Goal: Task Accomplishment & Management: Manage account settings

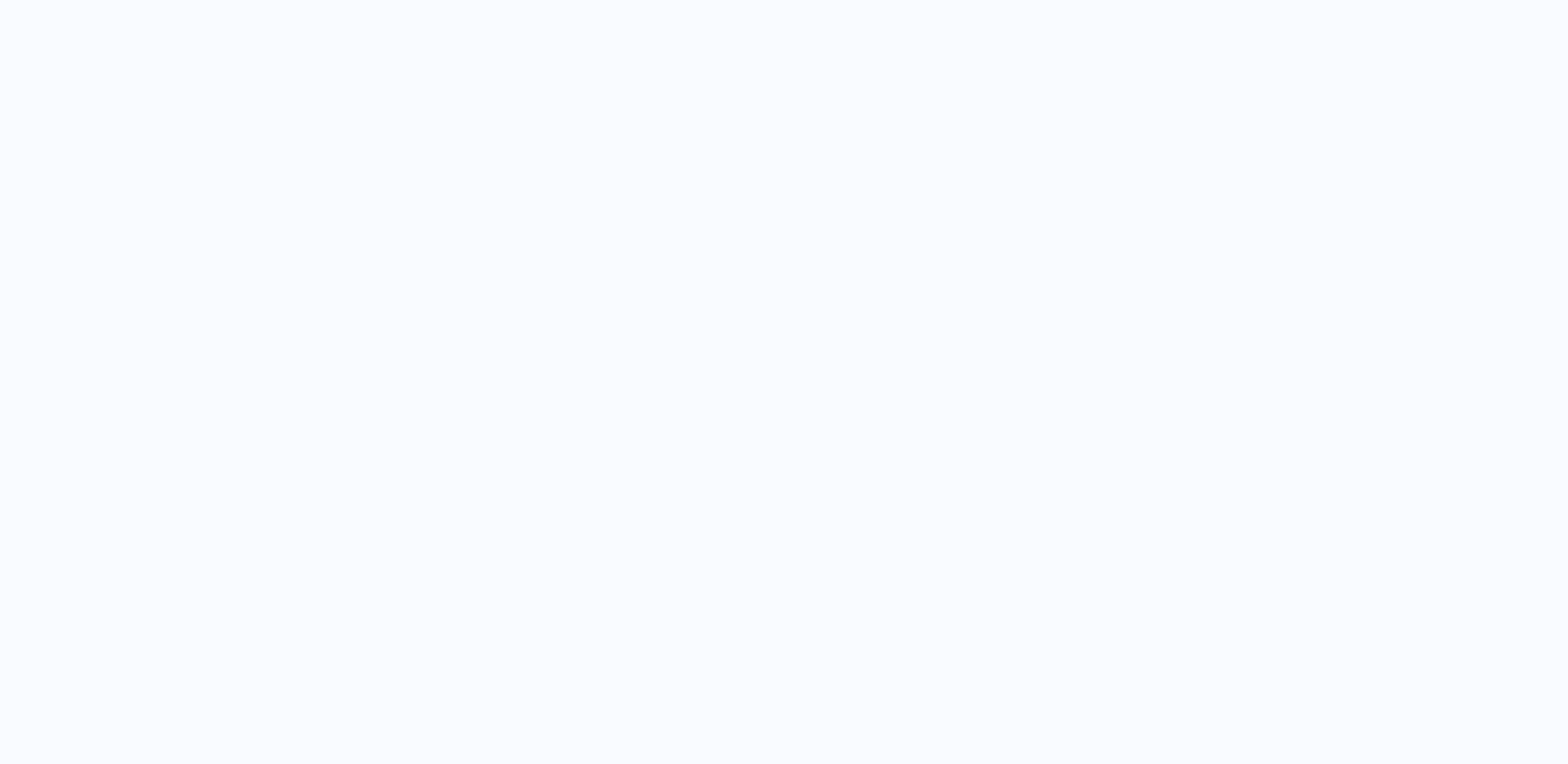
drag, startPoint x: 322, startPoint y: 184, endPoint x: 338, endPoint y: 175, distance: 18.4
click at [322, 184] on div at bounding box center [784, 382] width 1568 height 764
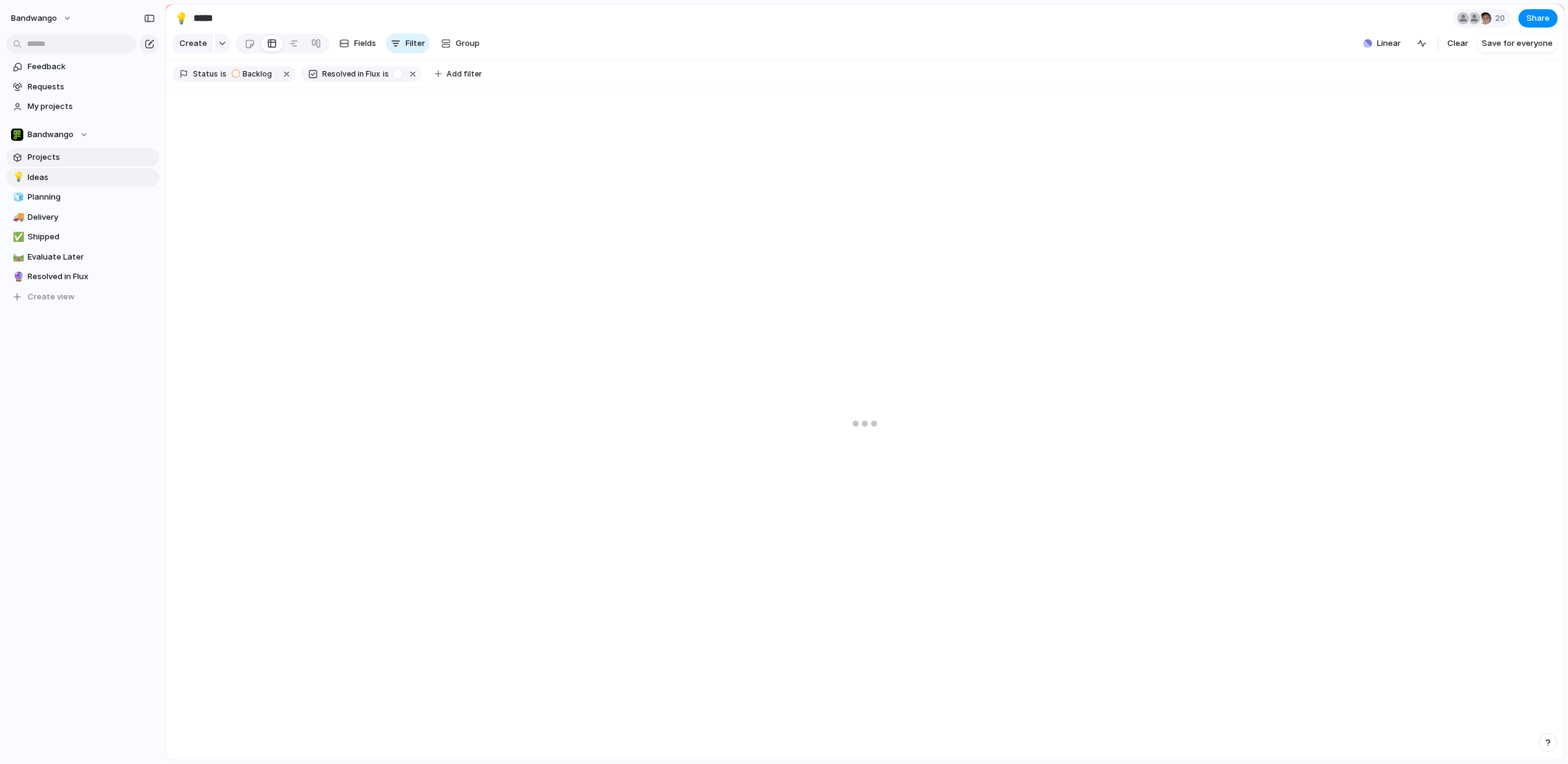
click at [52, 154] on span "Projects" at bounding box center [92, 157] width 128 height 12
click at [55, 179] on span "Ideas" at bounding box center [92, 177] width 128 height 12
click at [393, 76] on div "button" at bounding box center [397, 73] width 10 height 10
click at [282, 75] on button "button" at bounding box center [287, 73] width 16 height 16
drag, startPoint x: 672, startPoint y: 300, endPoint x: 651, endPoint y: 307, distance: 22.1
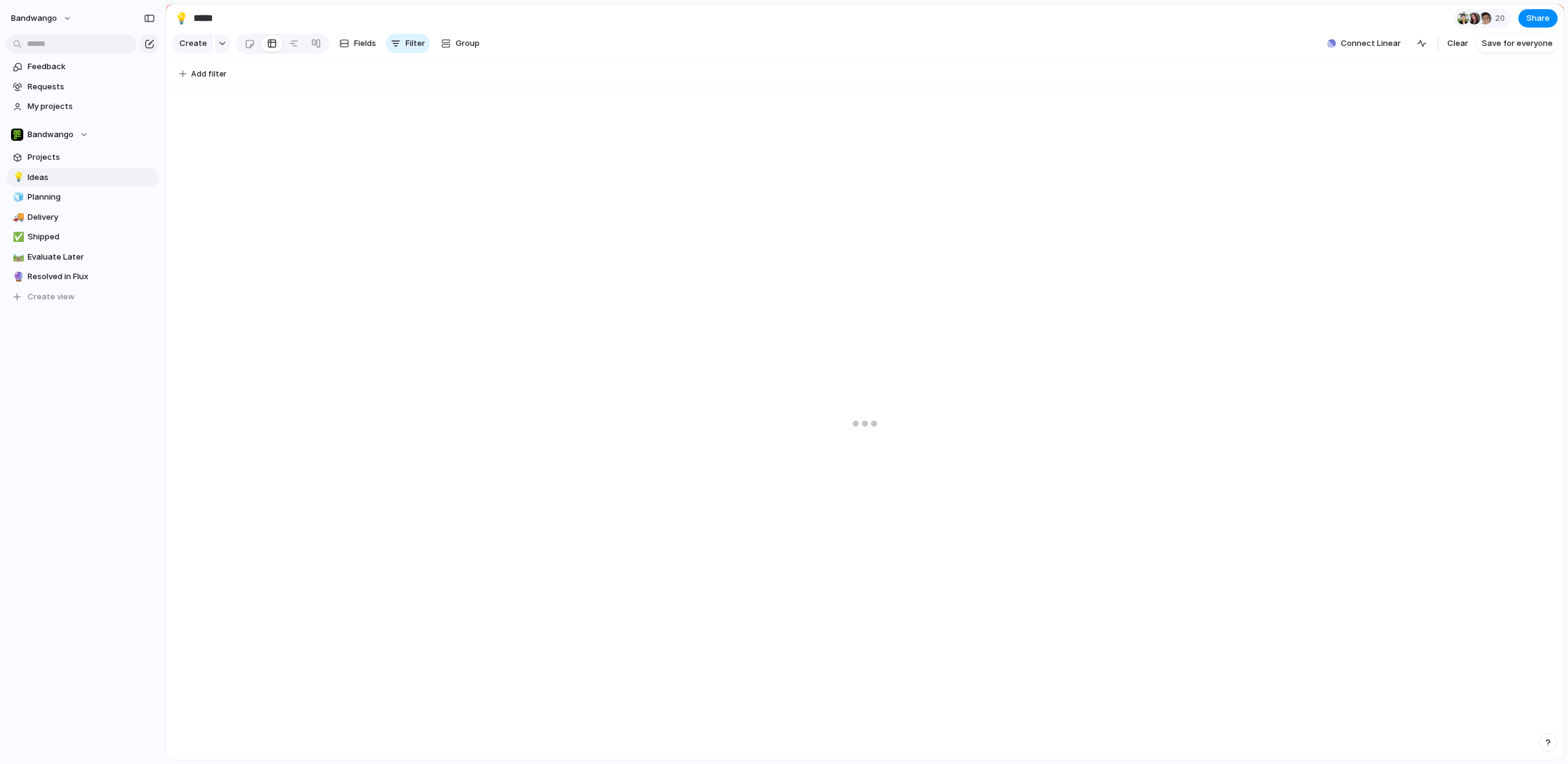
click at [672, 301] on div at bounding box center [864, 424] width 1398 height 672
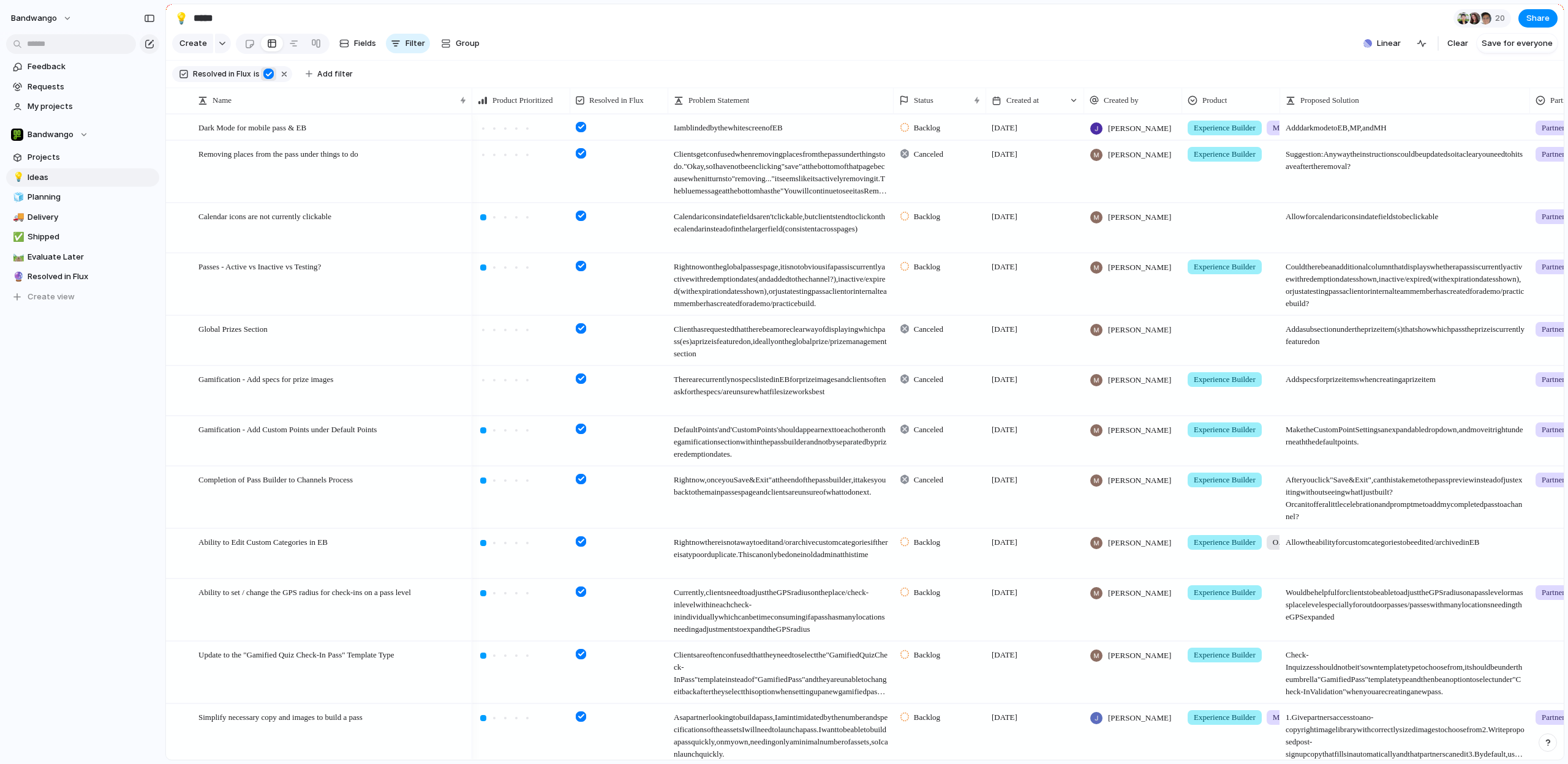
click at [268, 73] on div "button" at bounding box center [268, 73] width 10 height 10
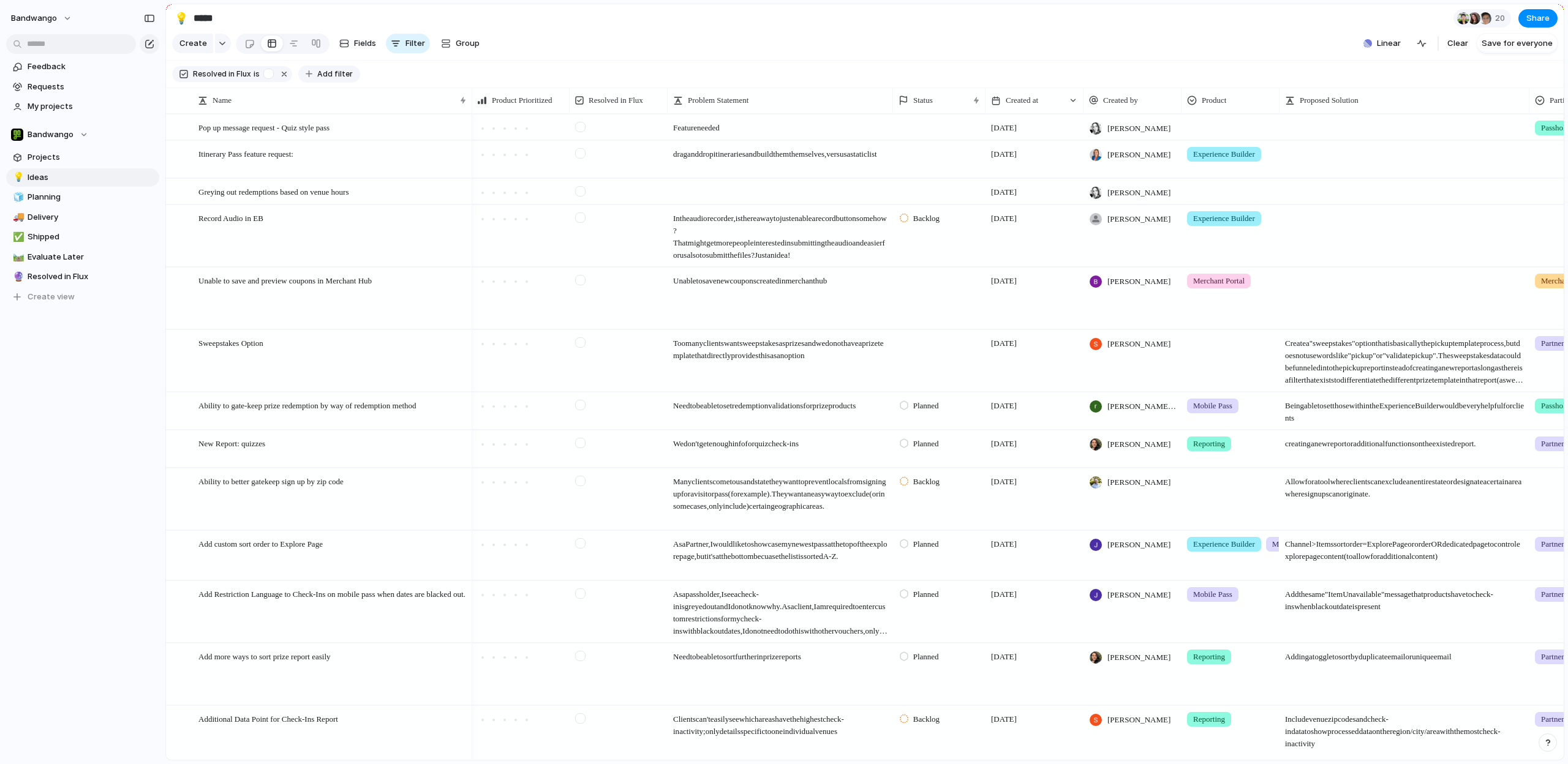
click at [341, 70] on span "Add filter" at bounding box center [335, 74] width 35 height 11
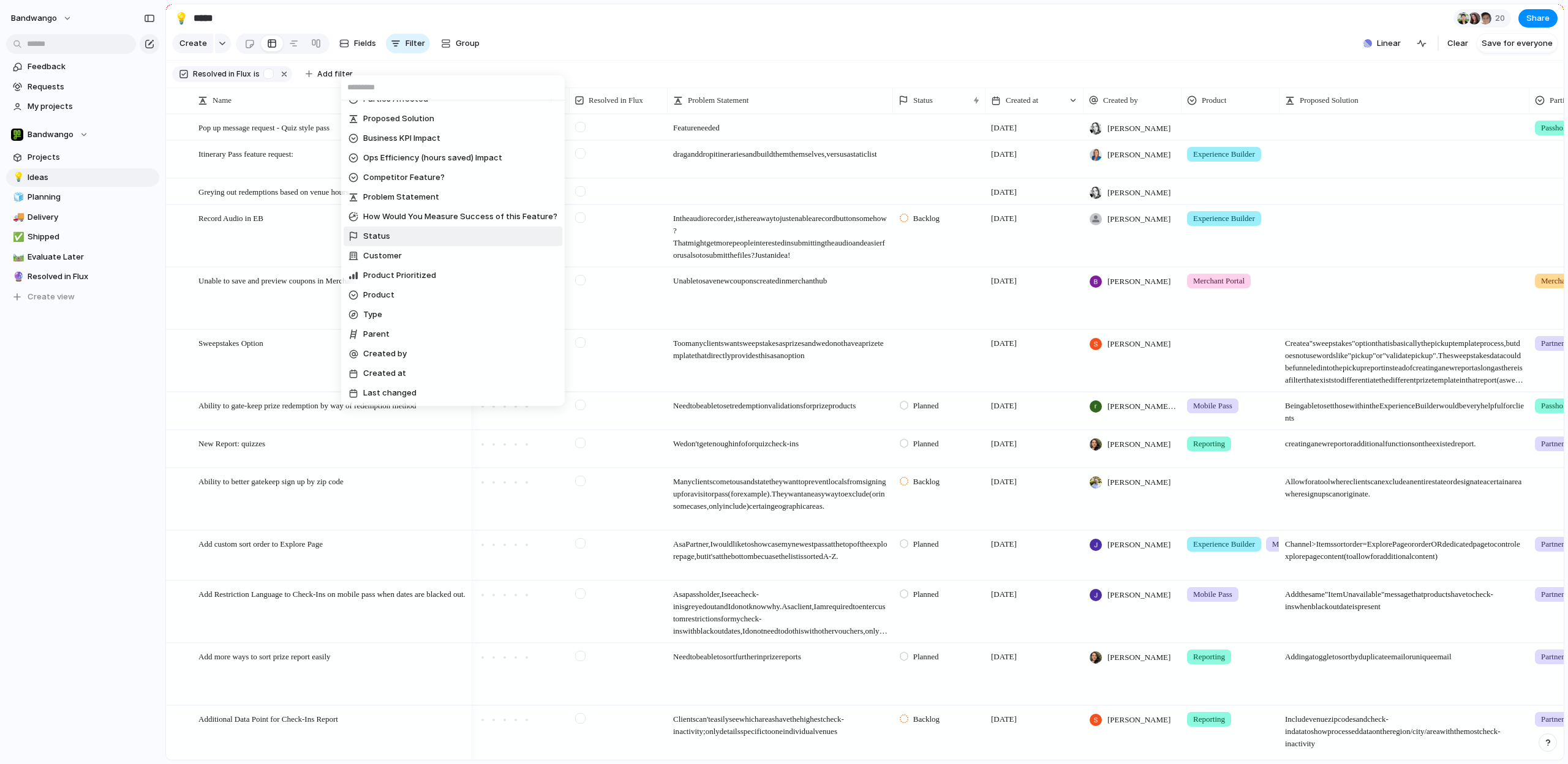
click at [376, 236] on span "Status" at bounding box center [377, 236] width 27 height 12
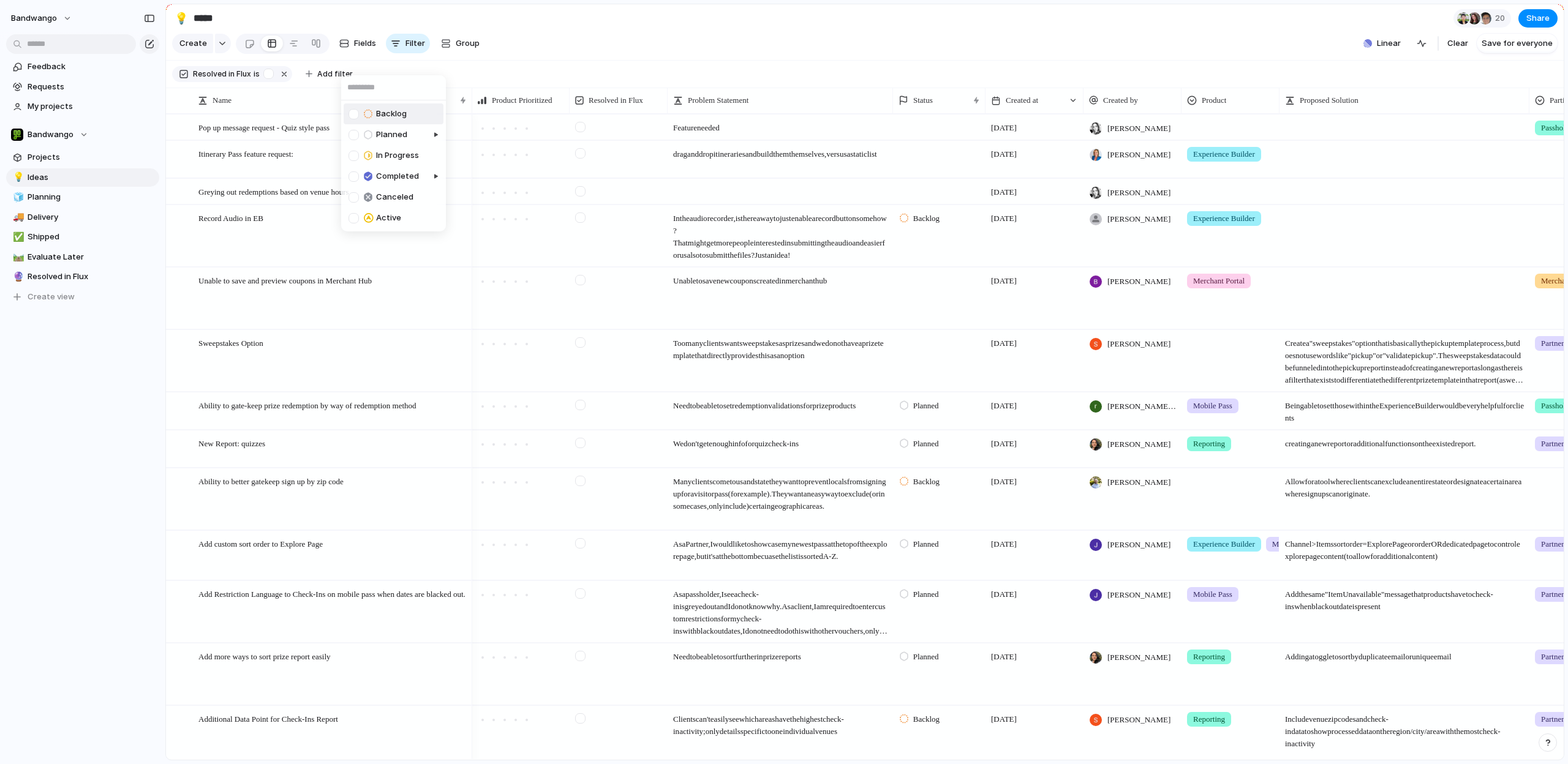
drag, startPoint x: 349, startPoint y: 115, endPoint x: 351, endPoint y: 128, distance: 13.2
click at [349, 115] on div at bounding box center [353, 114] width 10 height 10
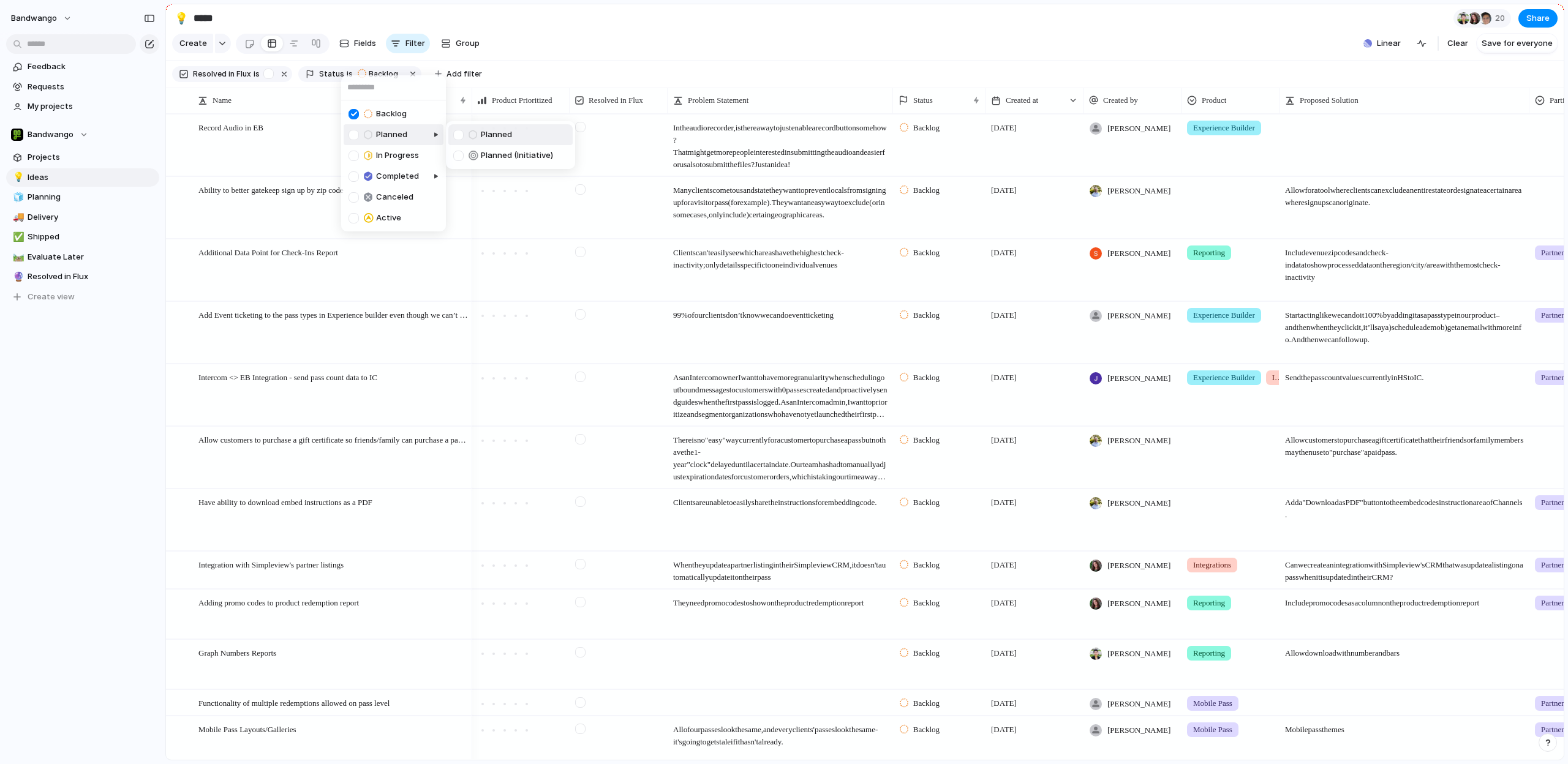
click at [352, 135] on div at bounding box center [353, 134] width 10 height 10
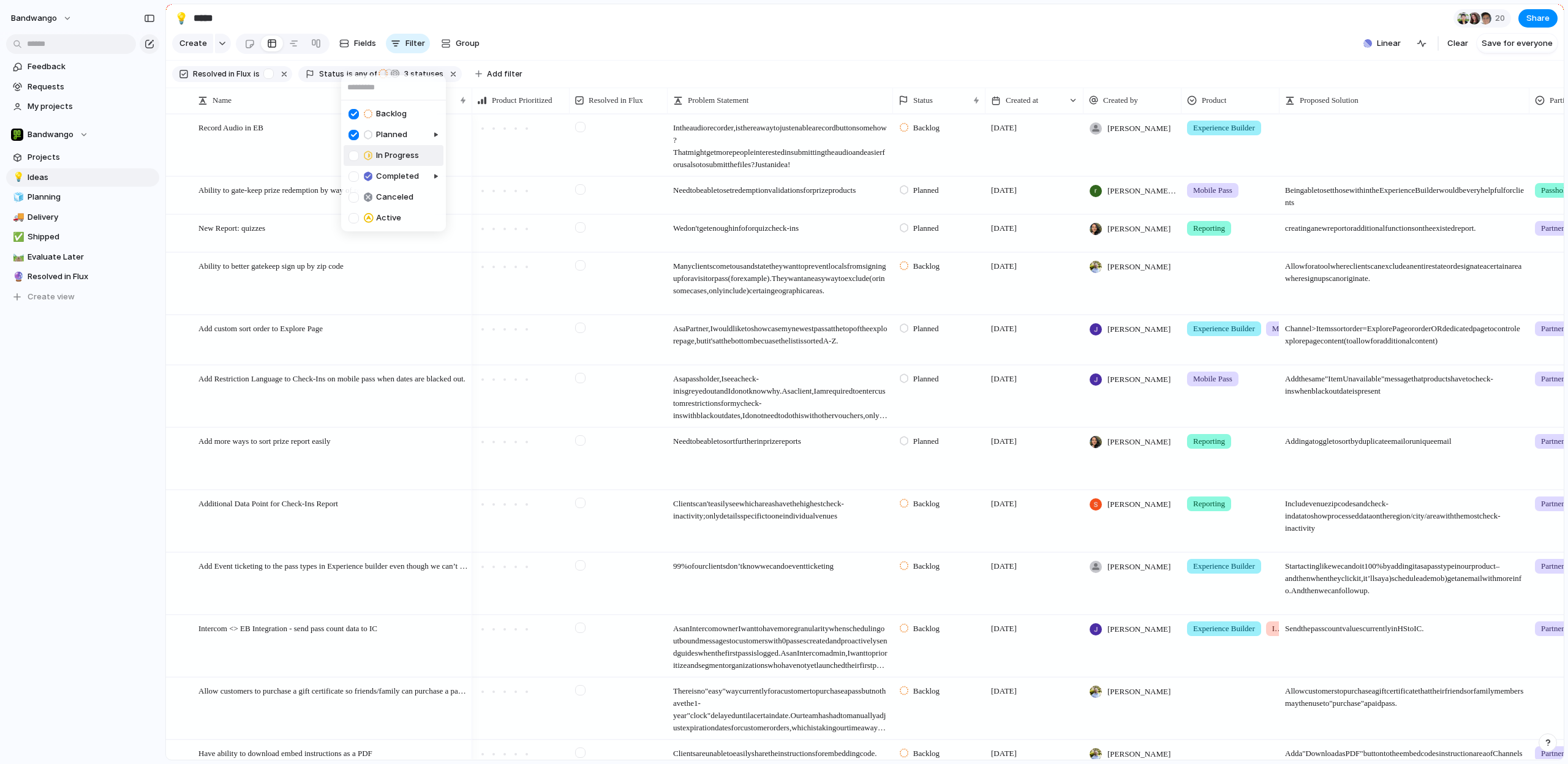
click at [355, 157] on div at bounding box center [353, 155] width 10 height 10
click at [353, 219] on div at bounding box center [353, 217] width 10 height 10
click at [352, 198] on div at bounding box center [353, 197] width 10 height 10
click at [628, 30] on div "Backlog Planned In Progress Completed Canceled Active" at bounding box center [784, 382] width 1568 height 764
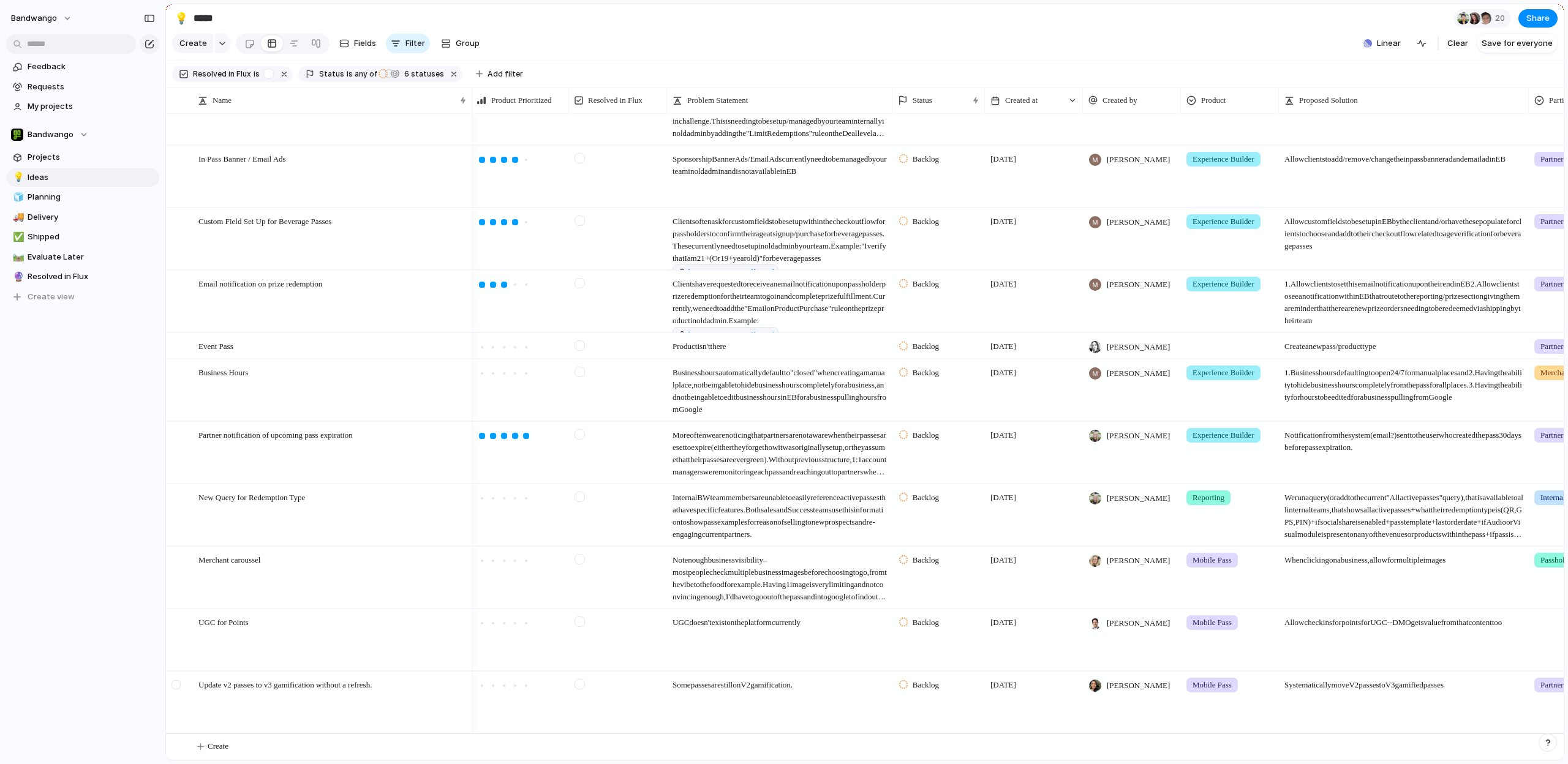
click at [175, 688] on div at bounding box center [176, 684] width 9 height 9
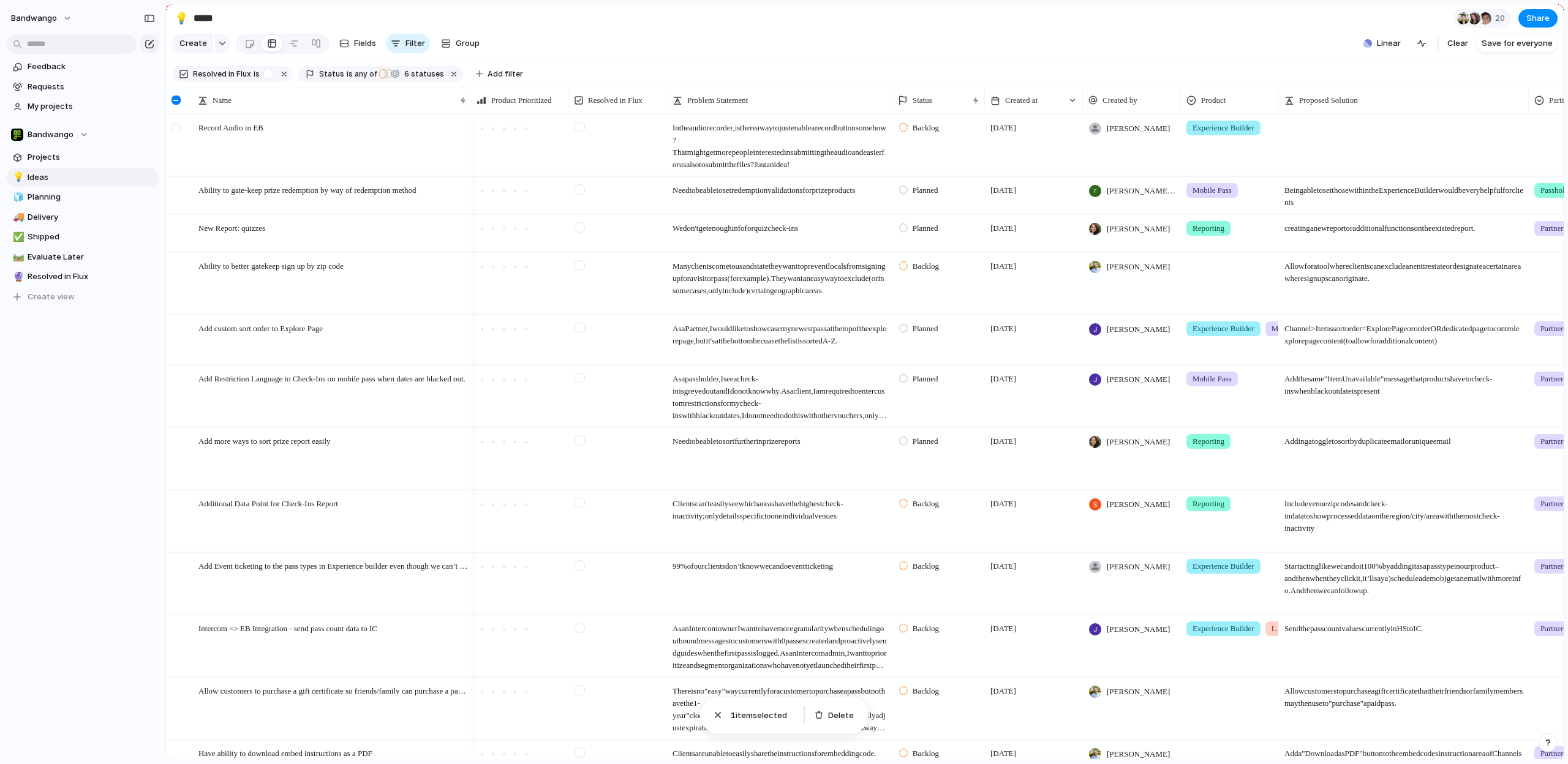
click at [178, 126] on div at bounding box center [176, 128] width 9 height 9
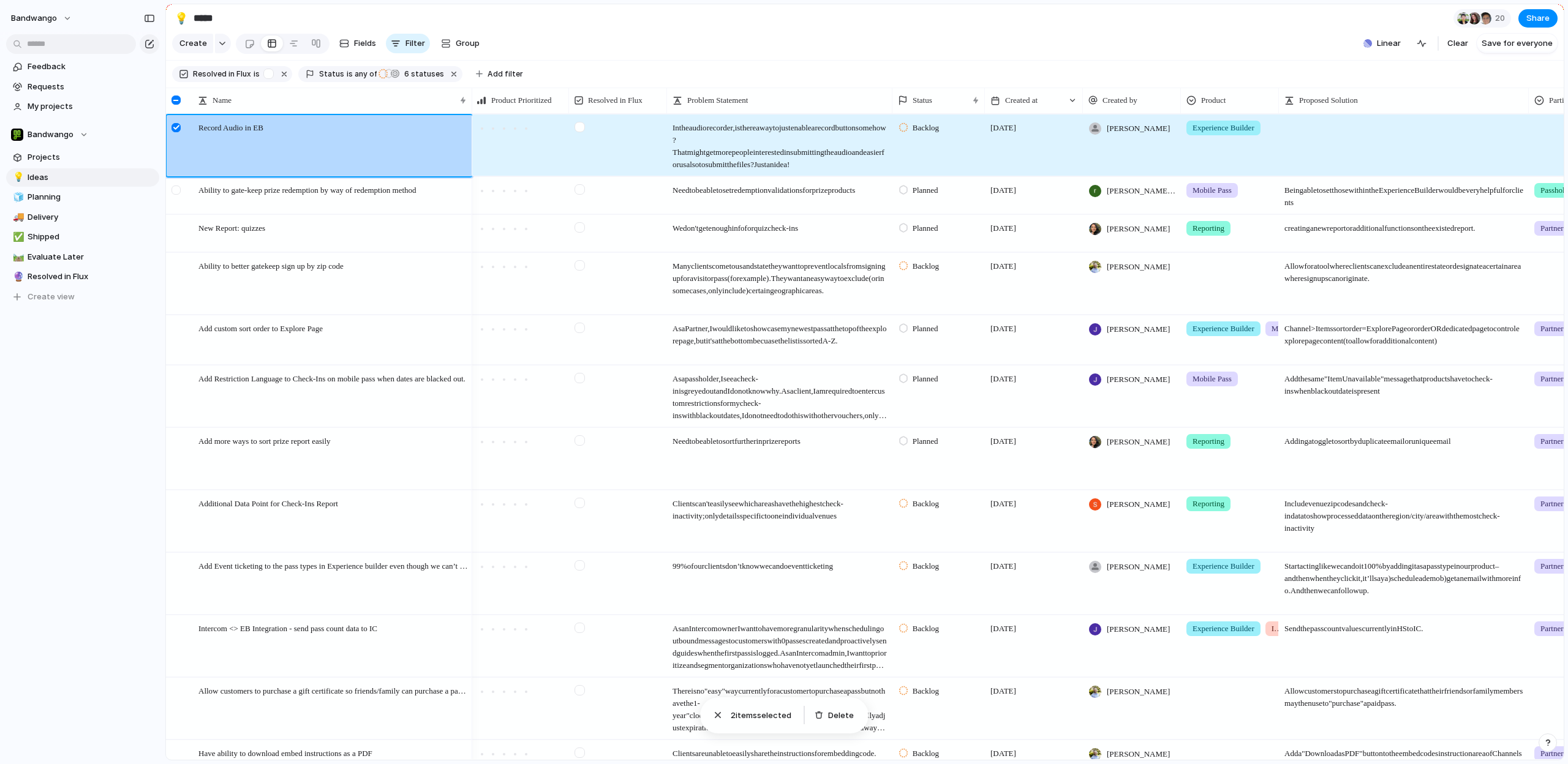
click at [175, 191] on div at bounding box center [176, 191] width 9 height 9
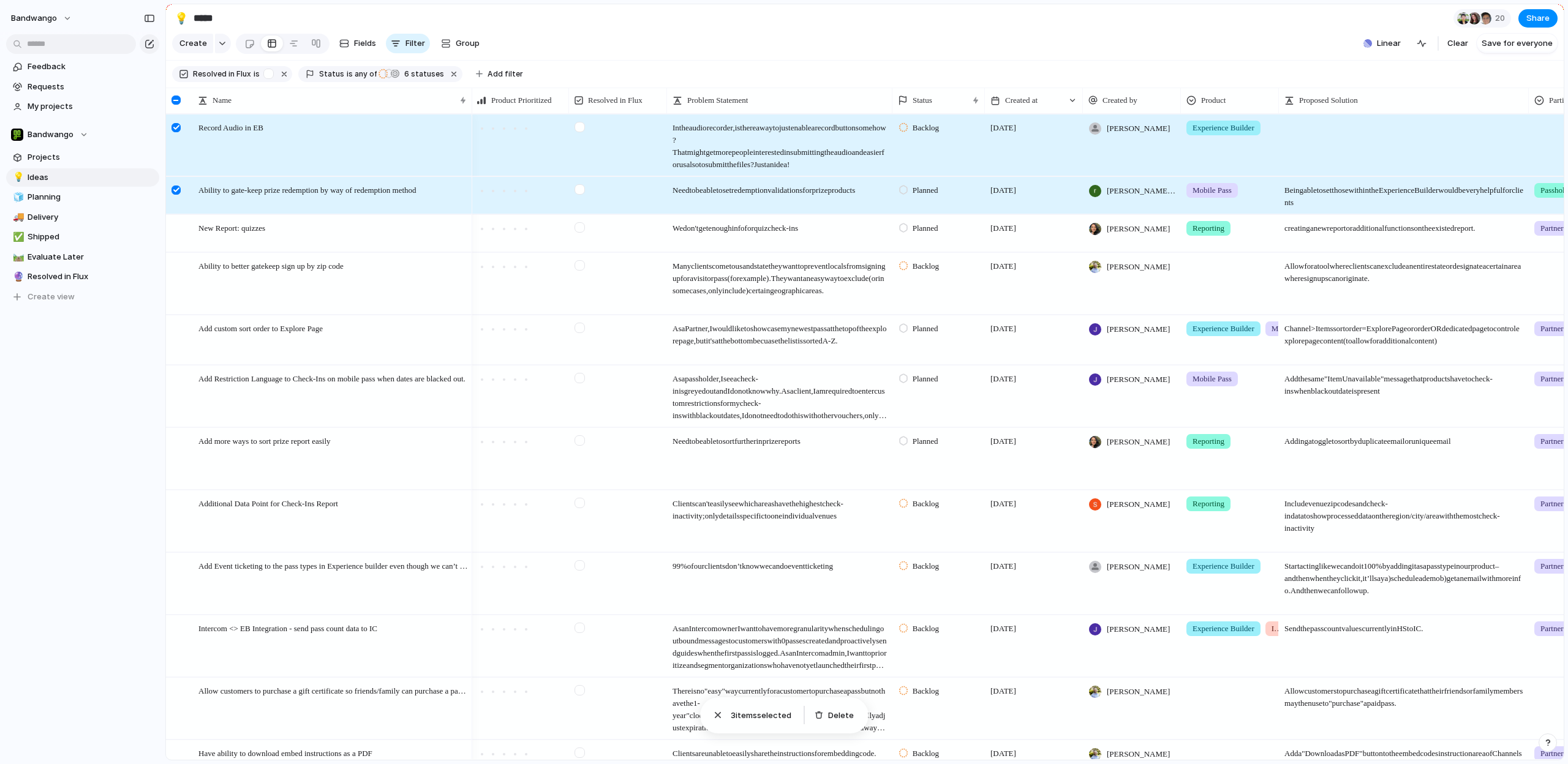
click at [177, 97] on div at bounding box center [176, 100] width 9 height 9
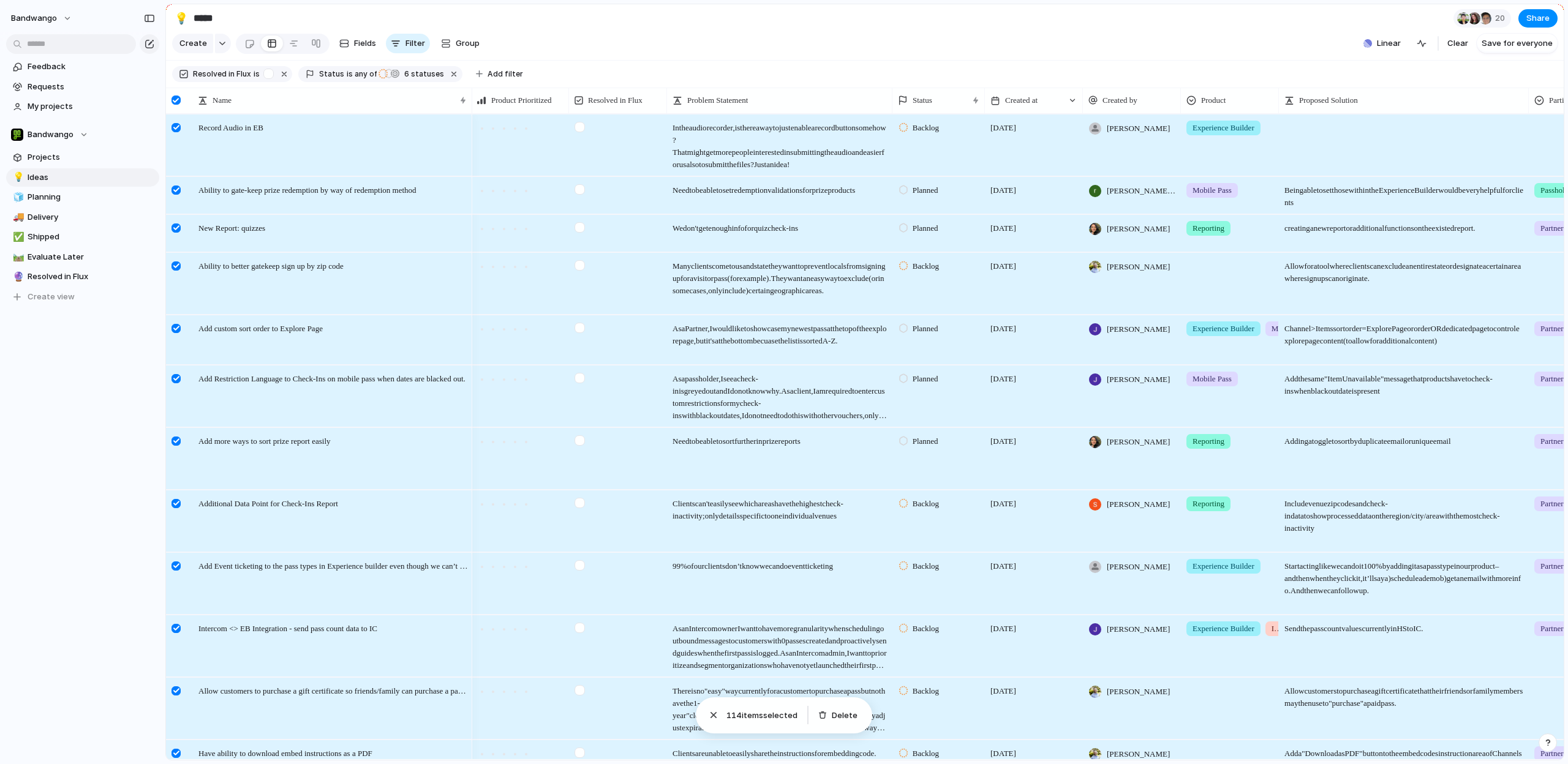
click at [176, 99] on div at bounding box center [176, 100] width 9 height 9
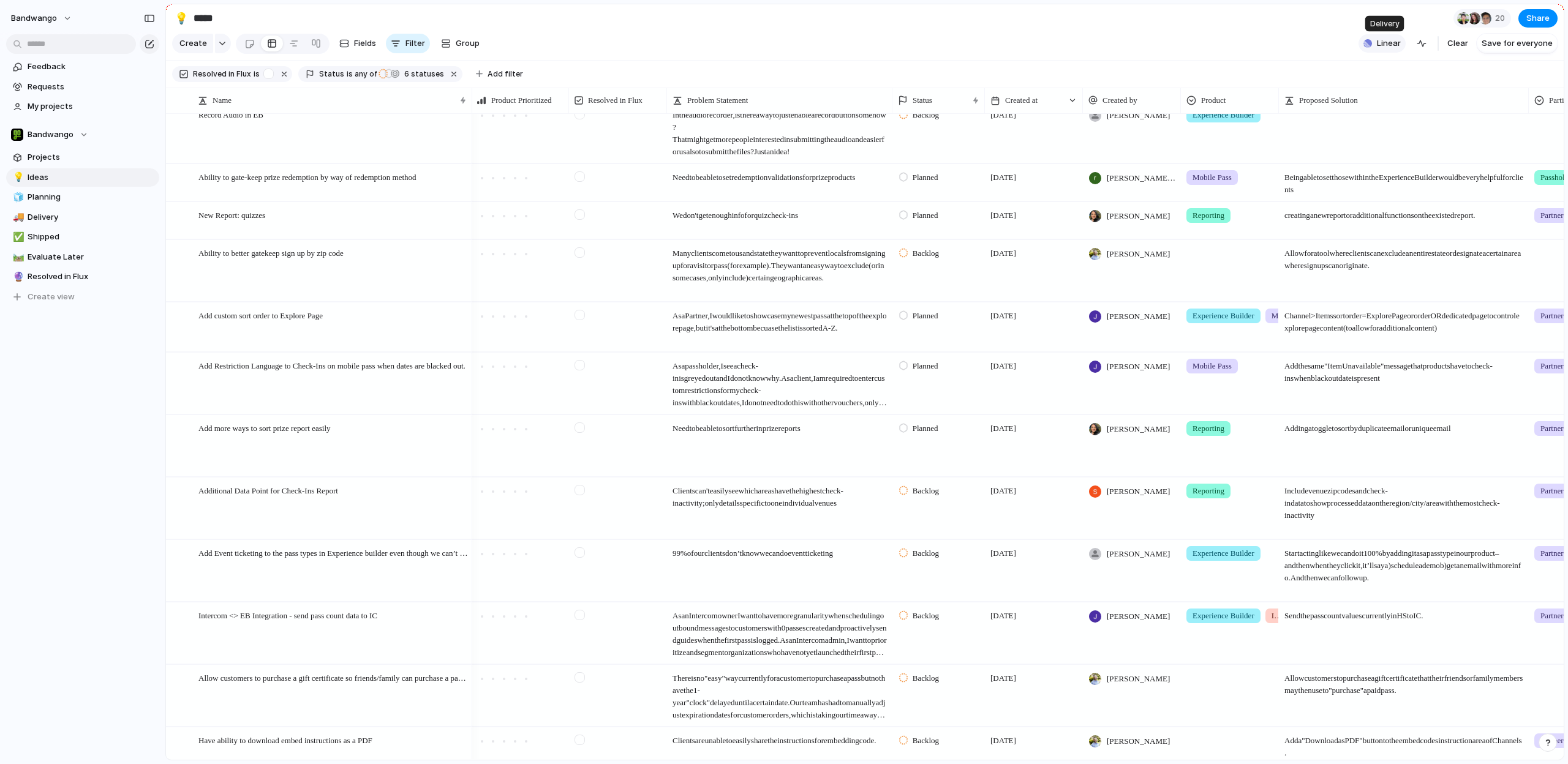
click at [1367, 43] on div "button" at bounding box center [1367, 43] width 8 height 8
drag, startPoint x: 1032, startPoint y: 33, endPoint x: 974, endPoint y: 38, distance: 58.2
click at [1032, 33] on div "Projects 24 Initiatives 4 Add all Fluxify Partner Portal Add Fluxify Phoenix Ad…" at bounding box center [784, 382] width 1568 height 764
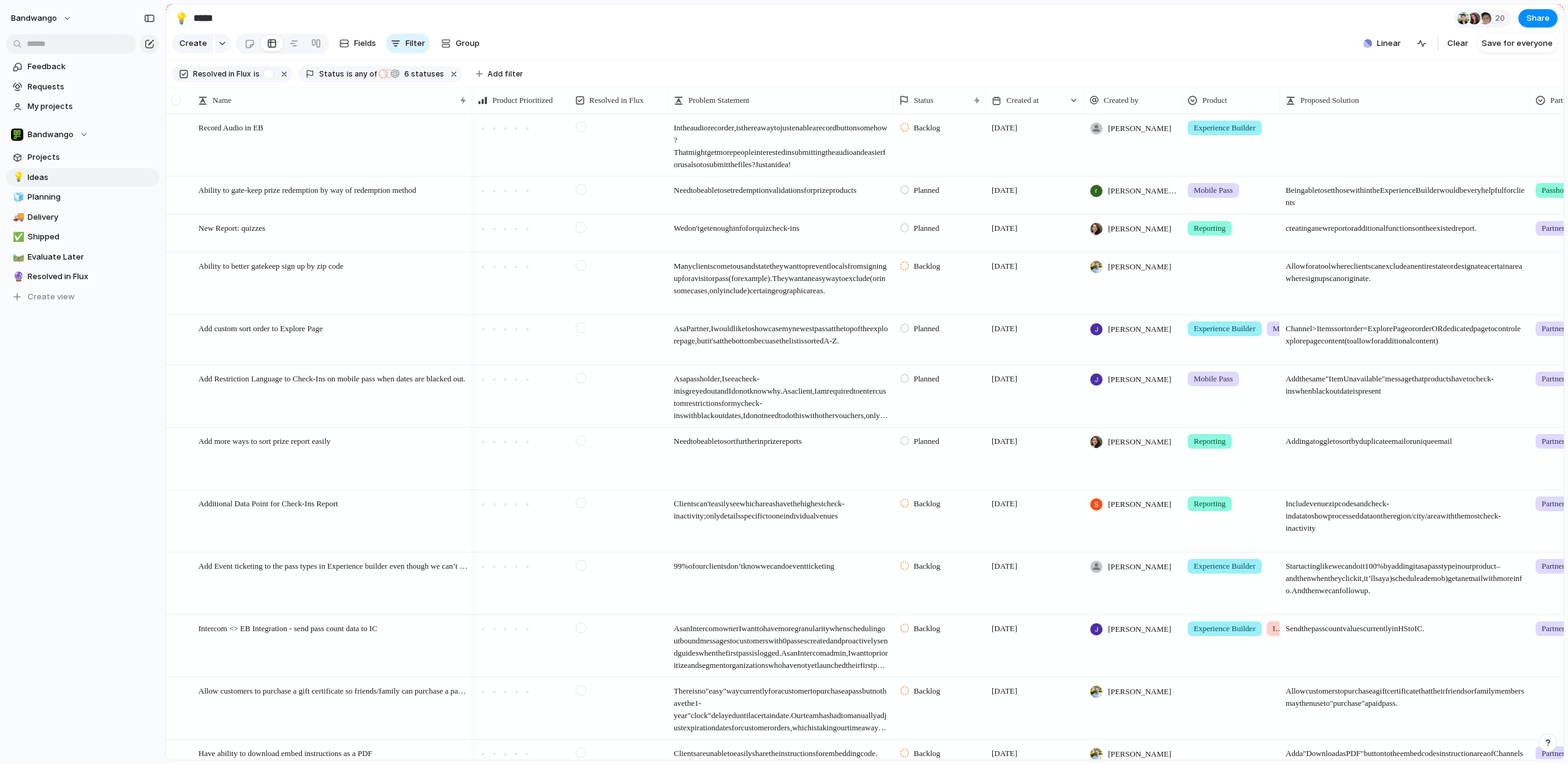
click at [179, 99] on div at bounding box center [176, 100] width 9 height 9
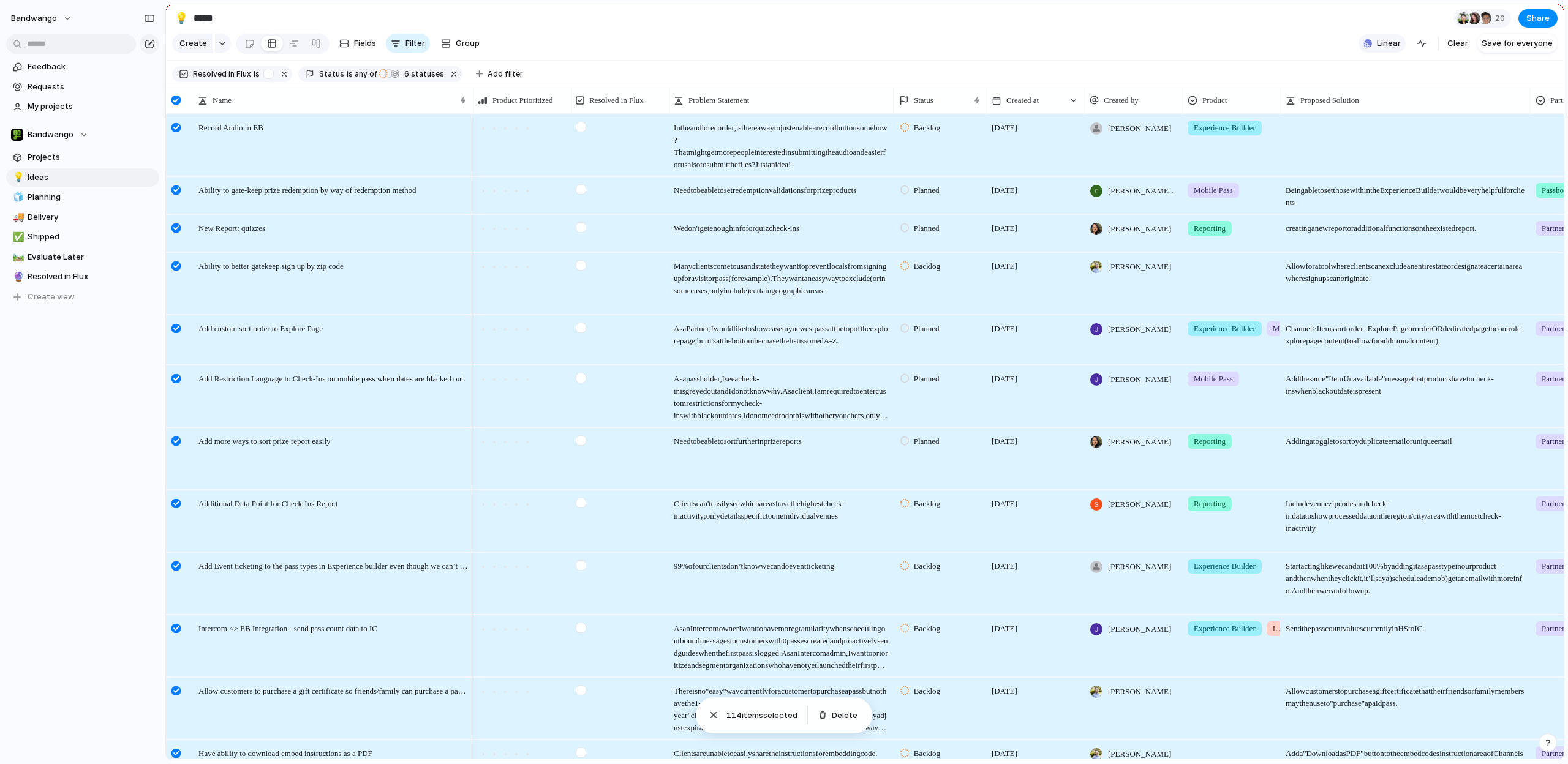
click at [1392, 46] on span "Linear" at bounding box center [1389, 43] width 24 height 12
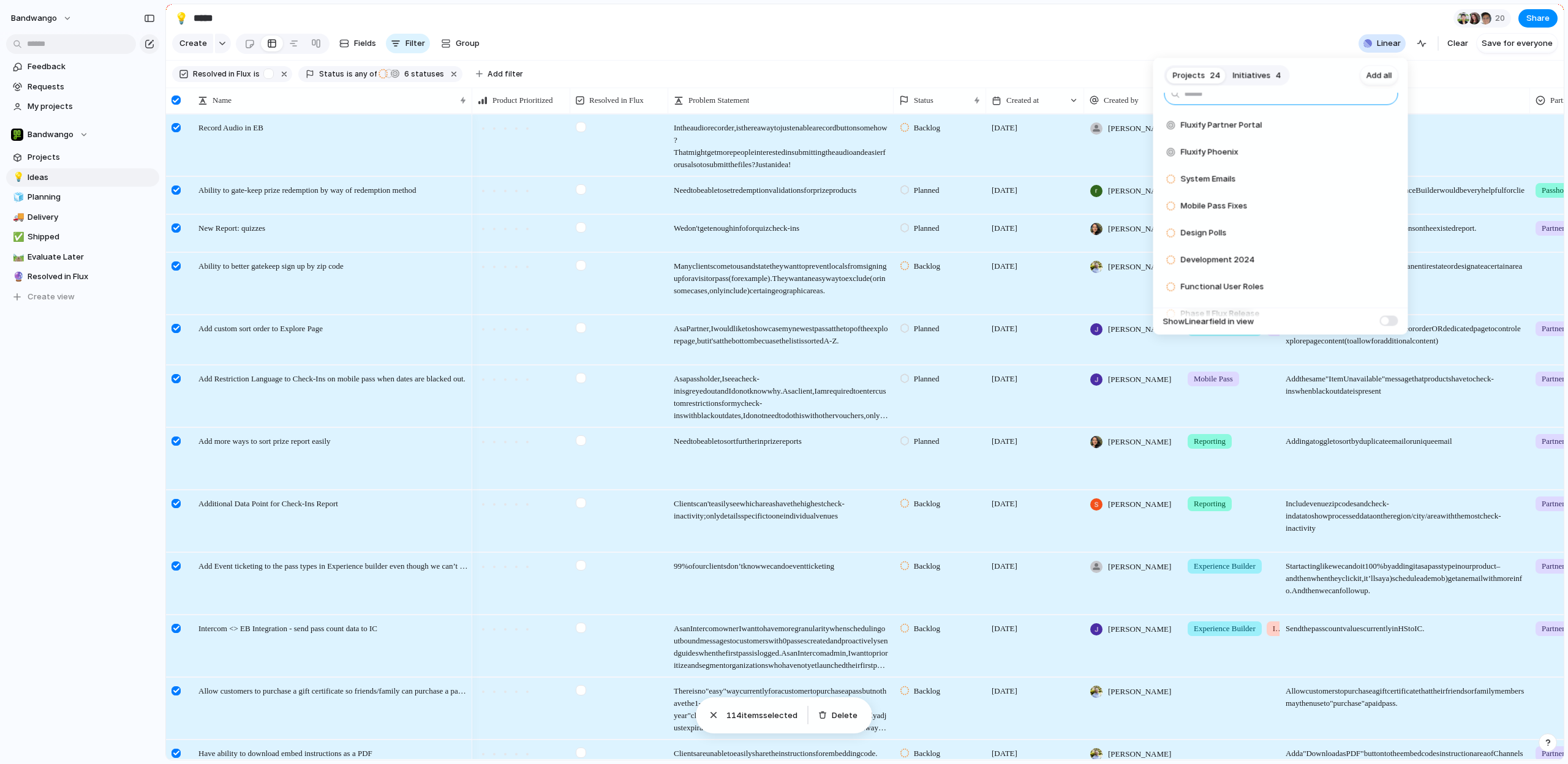
click at [1256, 97] on input "text" at bounding box center [1280, 94] width 234 height 22
type input "*"
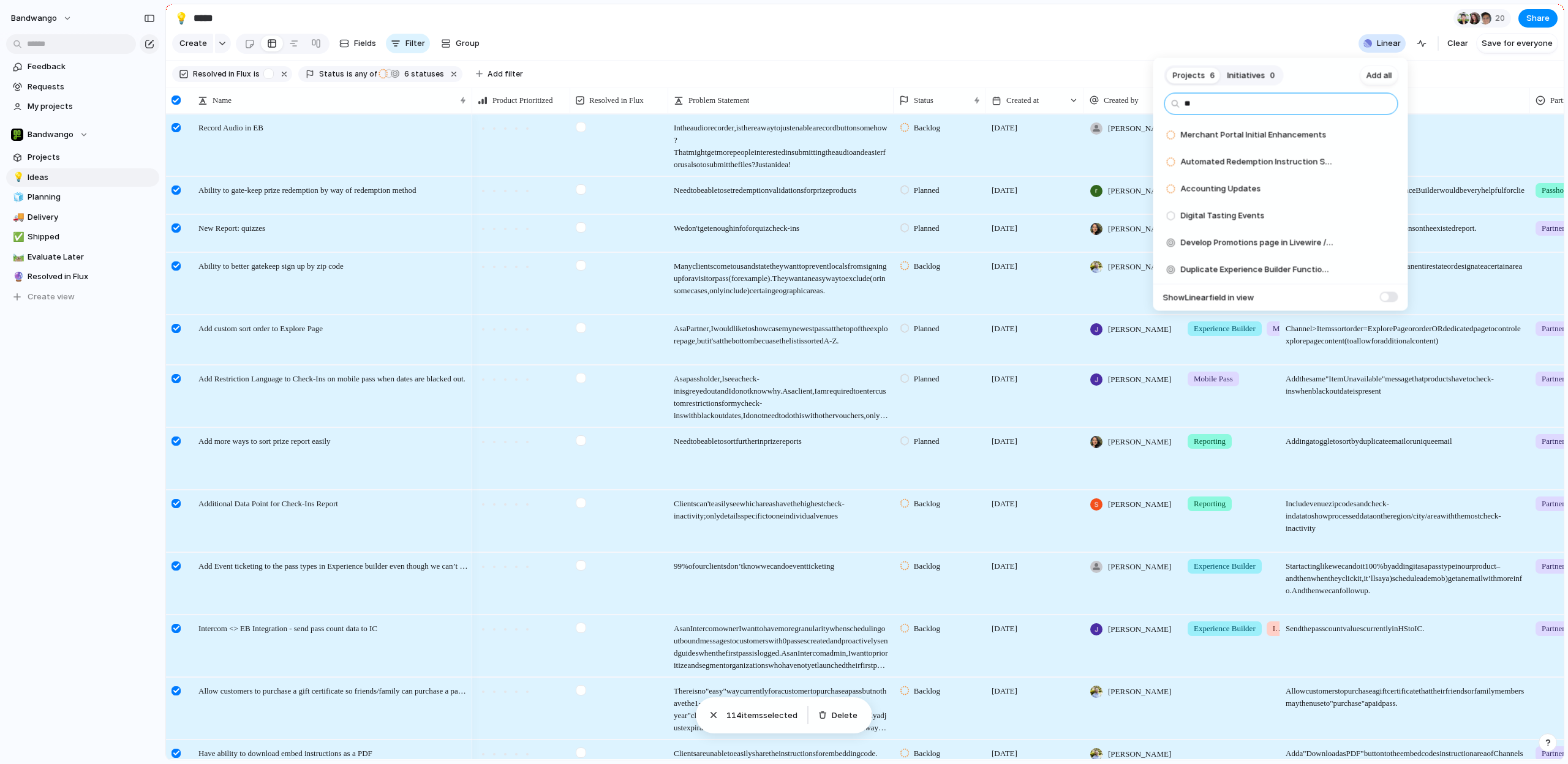
type input "*"
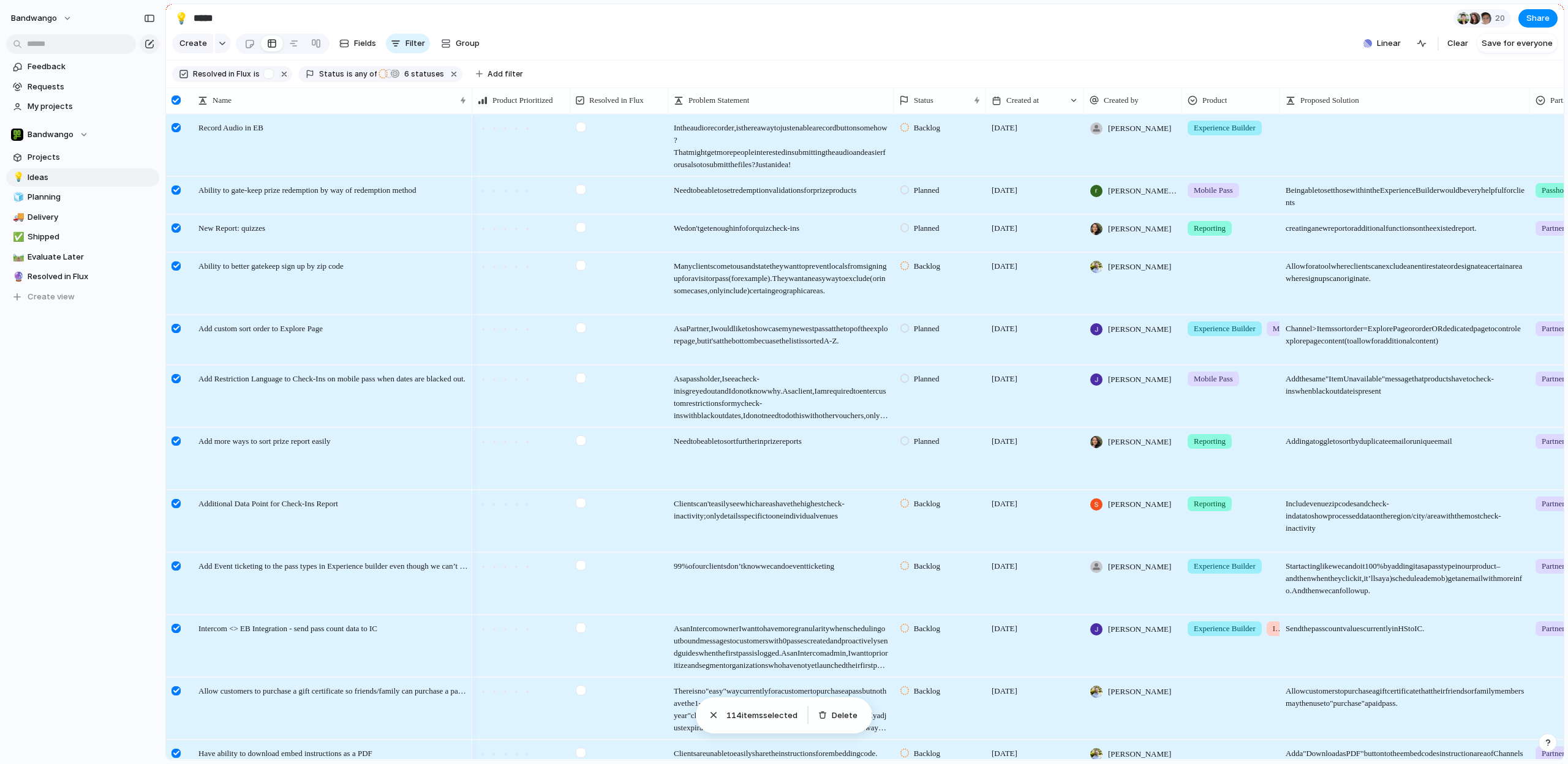
click at [1072, 61] on section "Resolved in Flux is Status is any of Backlog Planned Planned In Progress Active…" at bounding box center [864, 75] width 1398 height 28
click at [1524, 20] on button "Share" at bounding box center [1537, 18] width 39 height 18
click at [1195, 22] on div "Share ' Ideas ' Anyone at Bandwango Full access Public users with the link No a…" at bounding box center [784, 382] width 1568 height 764
click at [1465, 18] on div at bounding box center [1463, 18] width 12 height 12
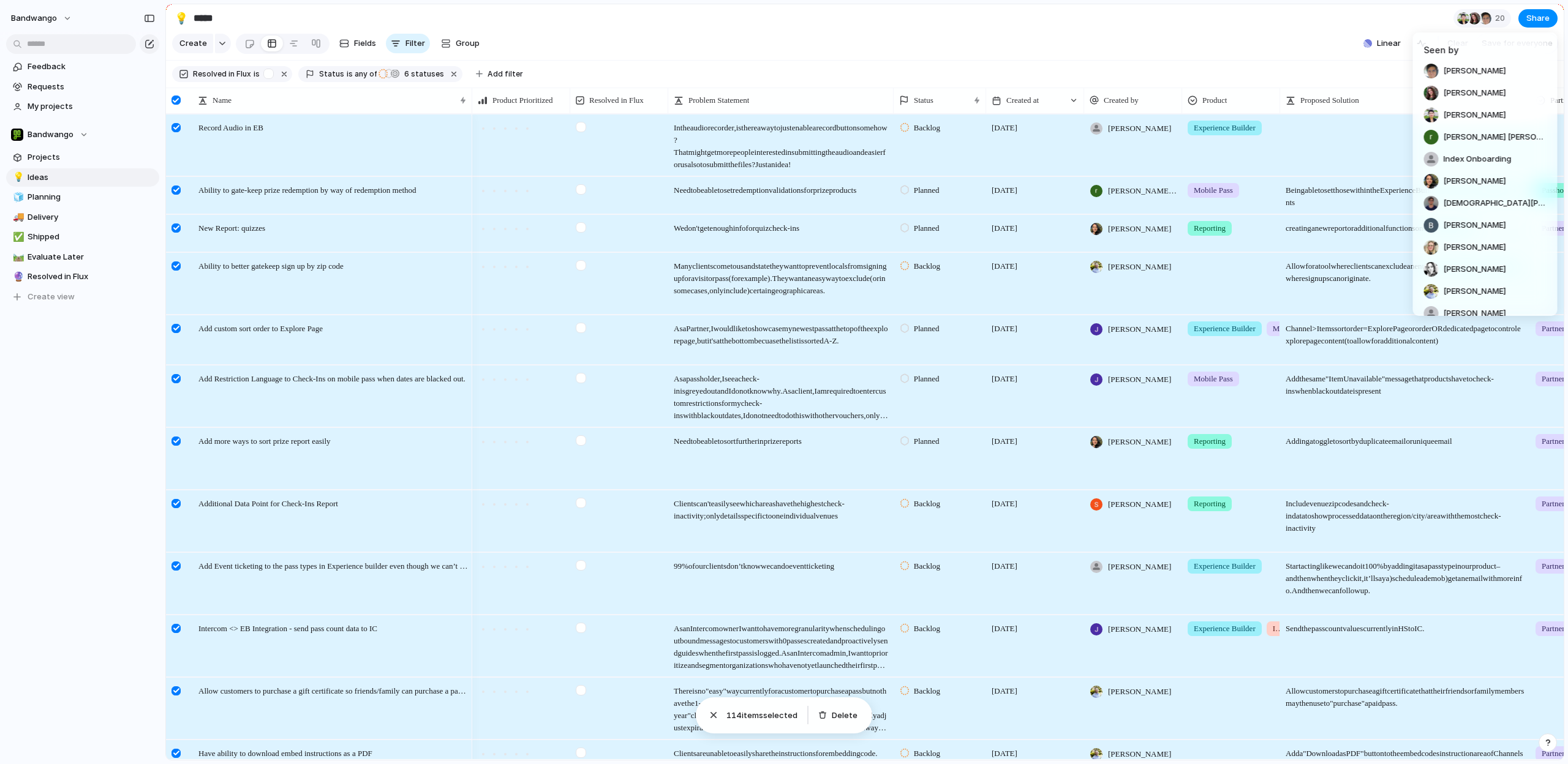
click at [1363, 18] on div "Seen by Anton Brieva Brandy Hastings Jennifer Rodriguez robert Lee Index Onboar…" at bounding box center [784, 382] width 1568 height 764
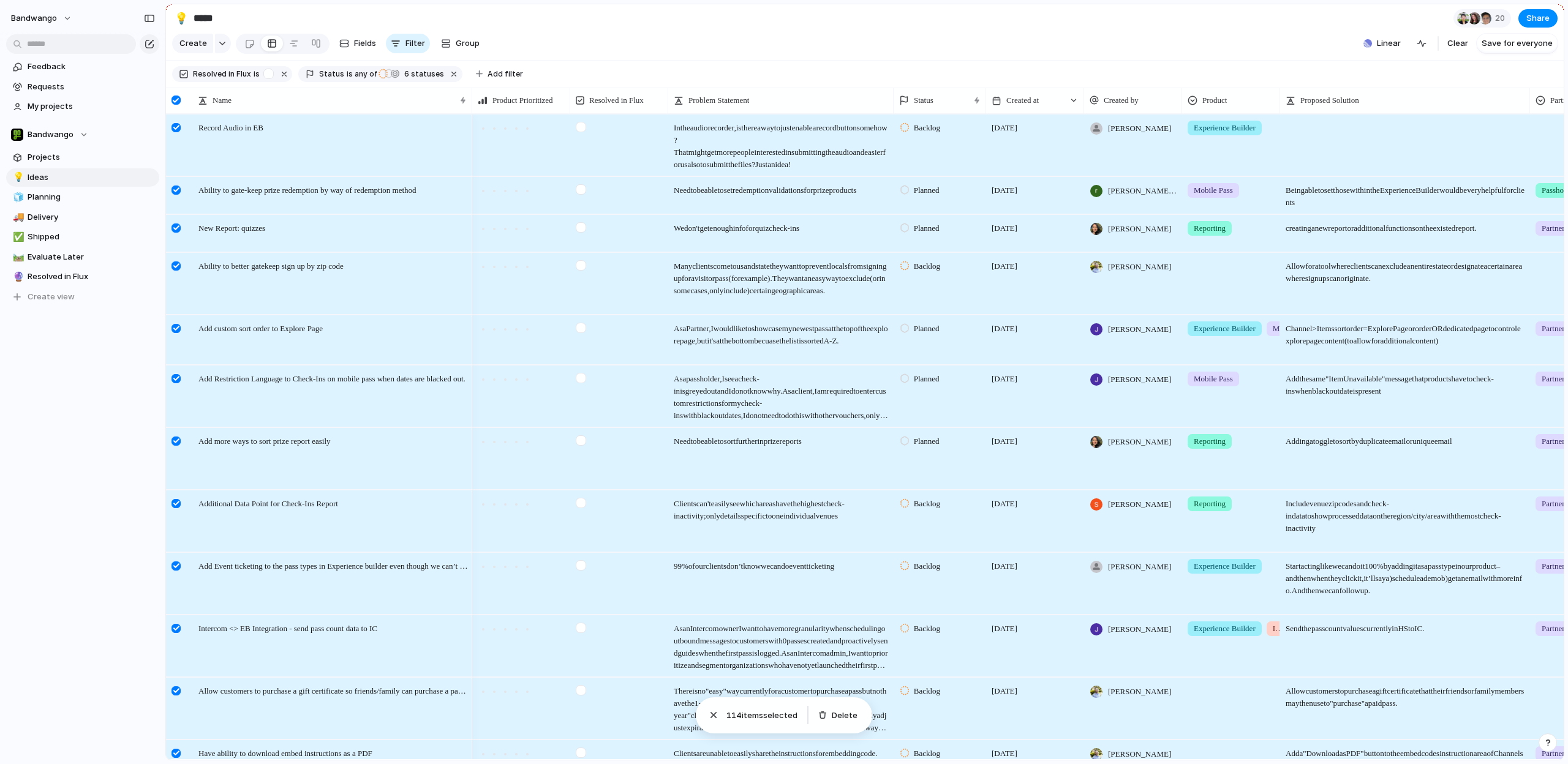
click at [170, 119] on div at bounding box center [178, 149] width 22 height 69
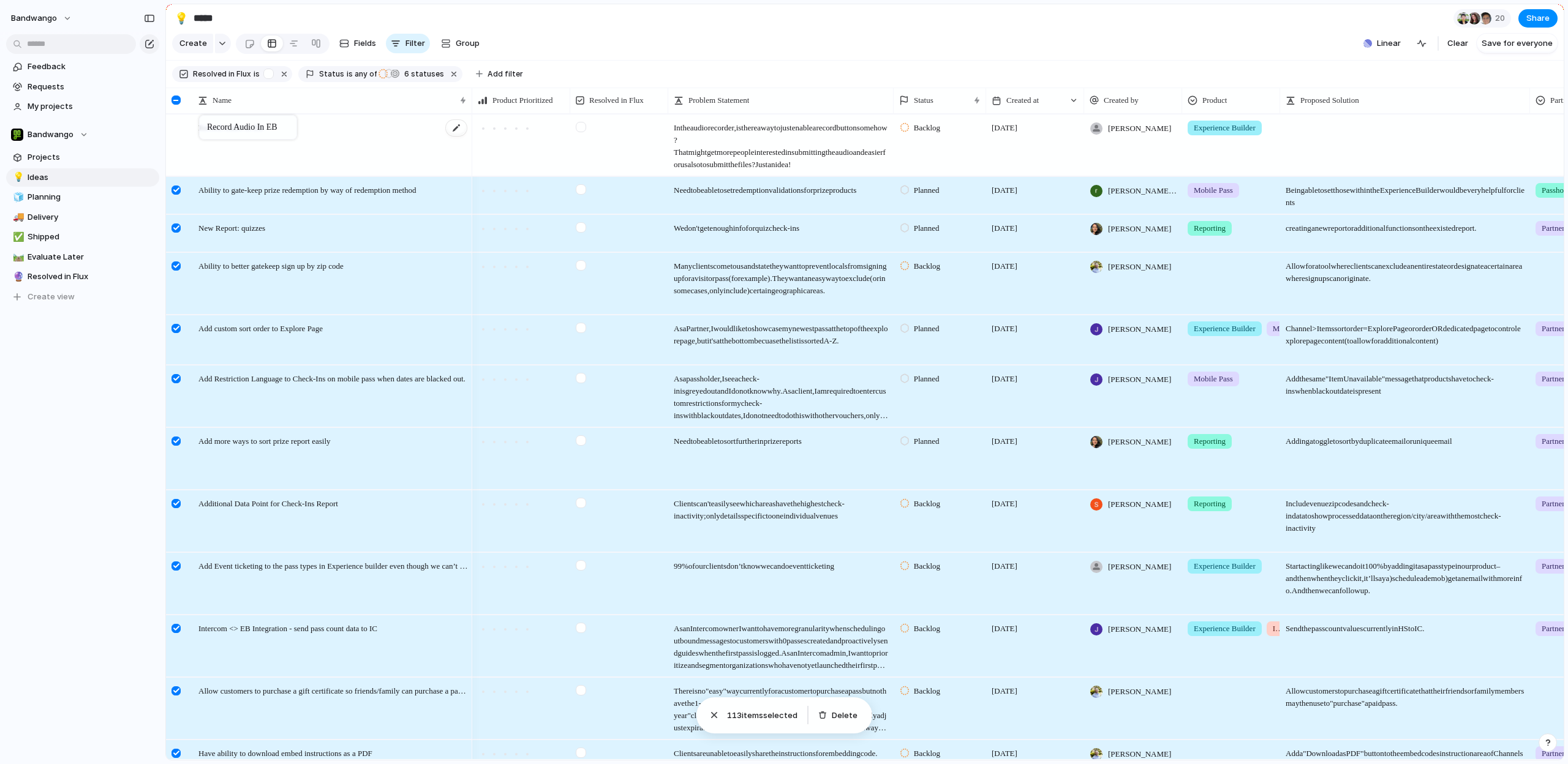
drag, startPoint x: 175, startPoint y: 118, endPoint x: 205, endPoint y: 118, distance: 30.0
click at [179, 102] on div at bounding box center [176, 100] width 9 height 9
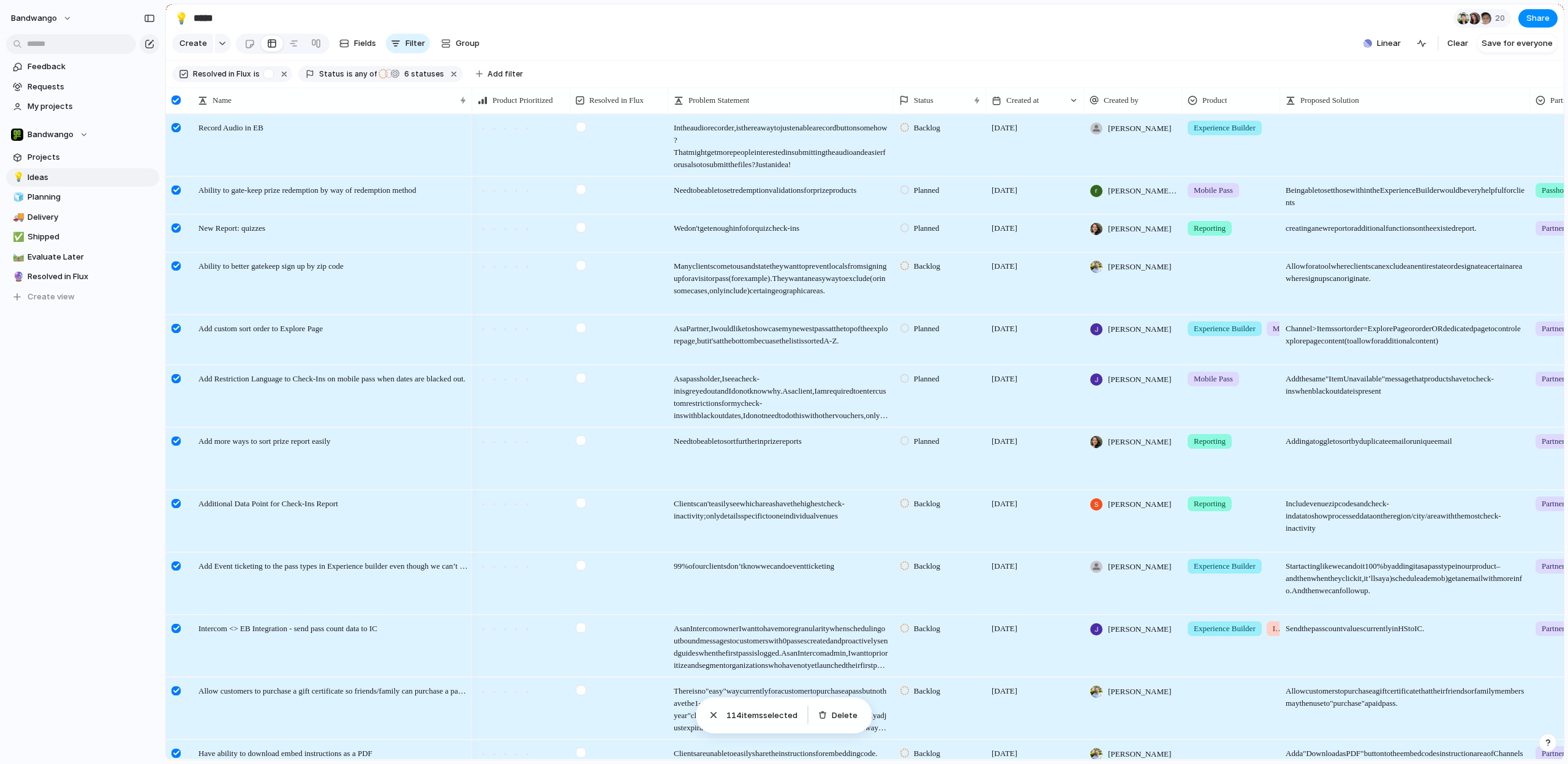
click at [175, 102] on div at bounding box center [176, 100] width 9 height 9
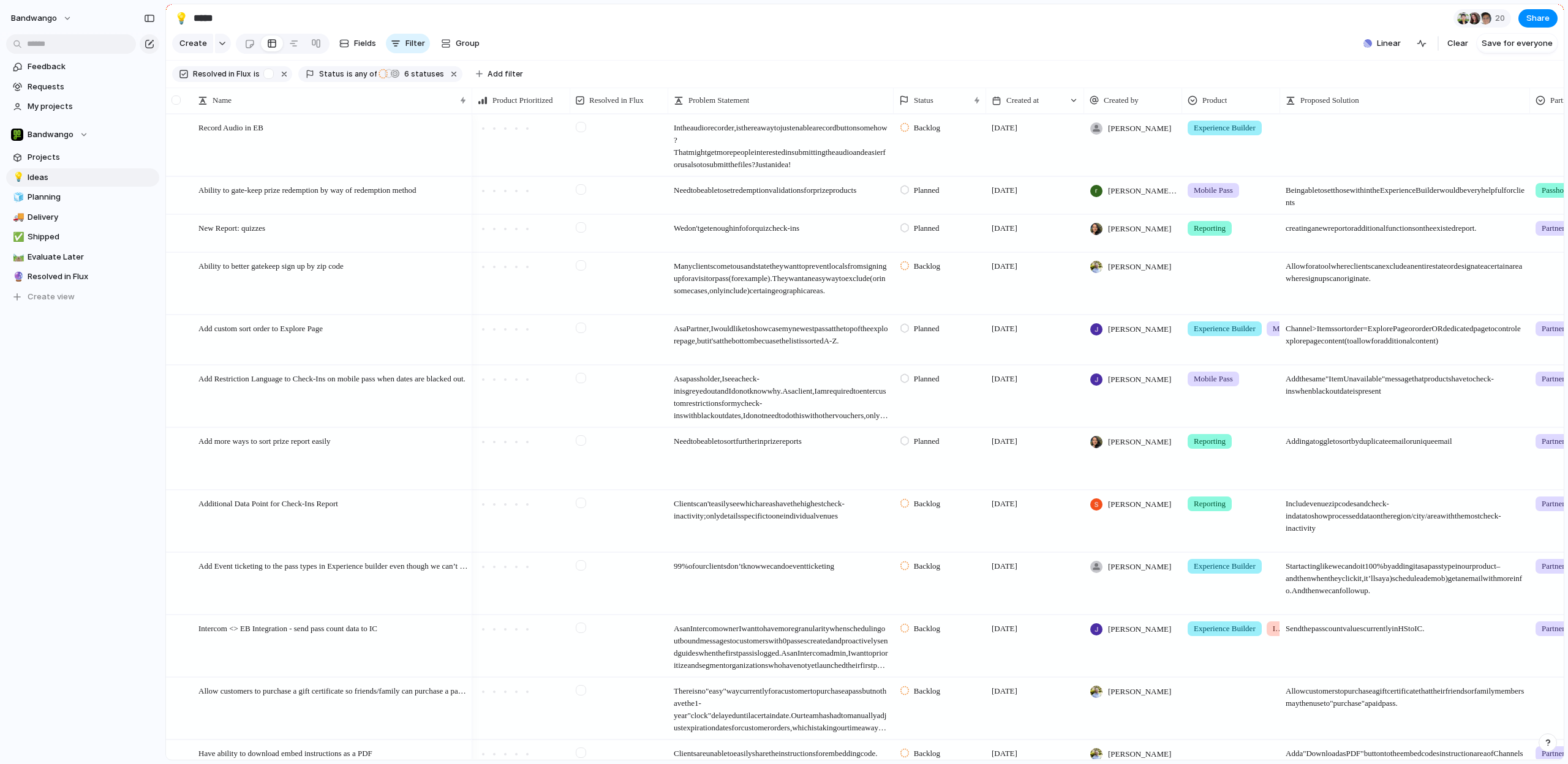
click at [175, 102] on div at bounding box center [176, 100] width 9 height 9
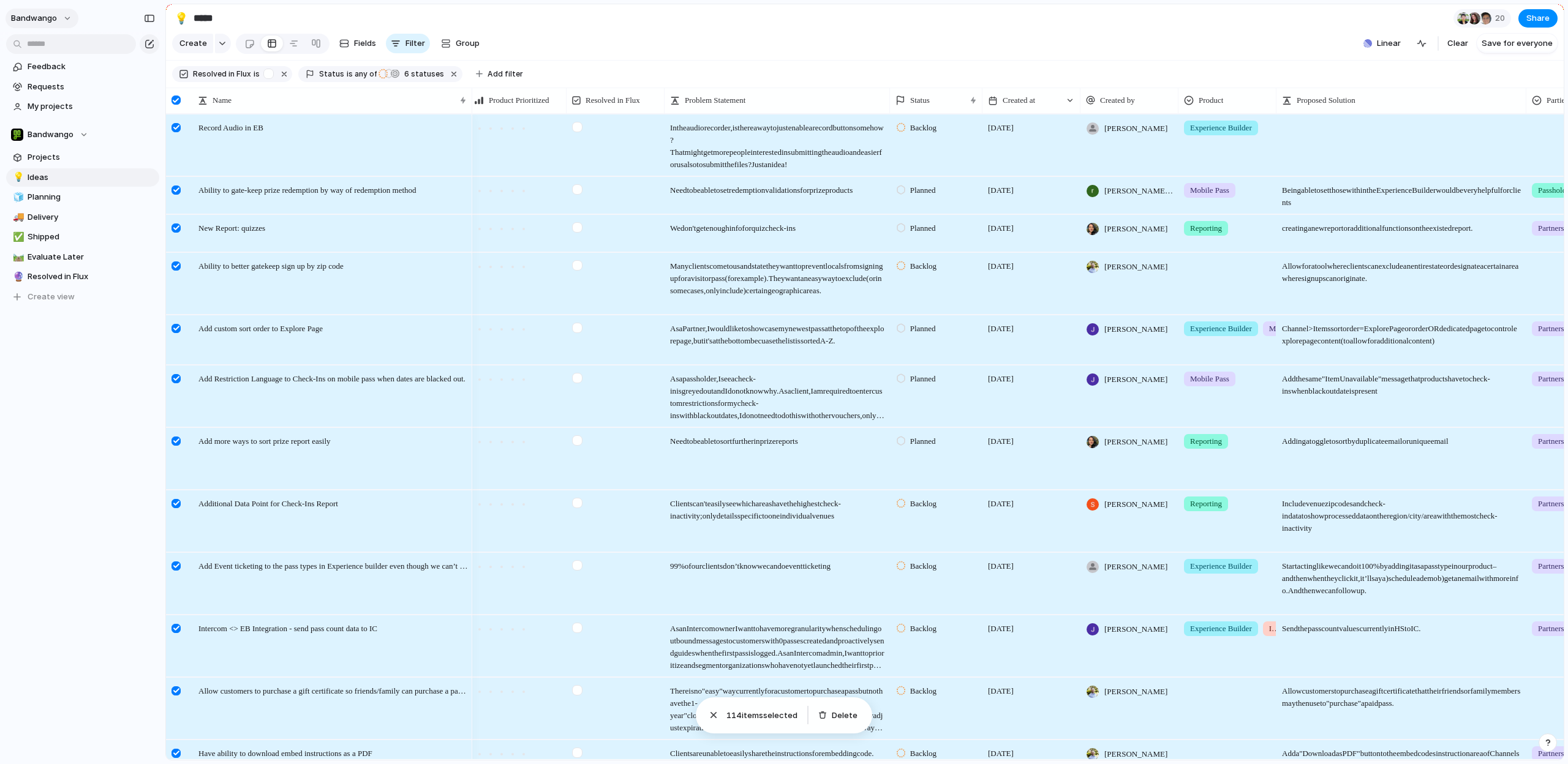
click at [56, 28] on button "bandwango" at bounding box center [42, 18] width 73 height 19
click at [50, 42] on span "Settings" at bounding box center [44, 45] width 33 height 12
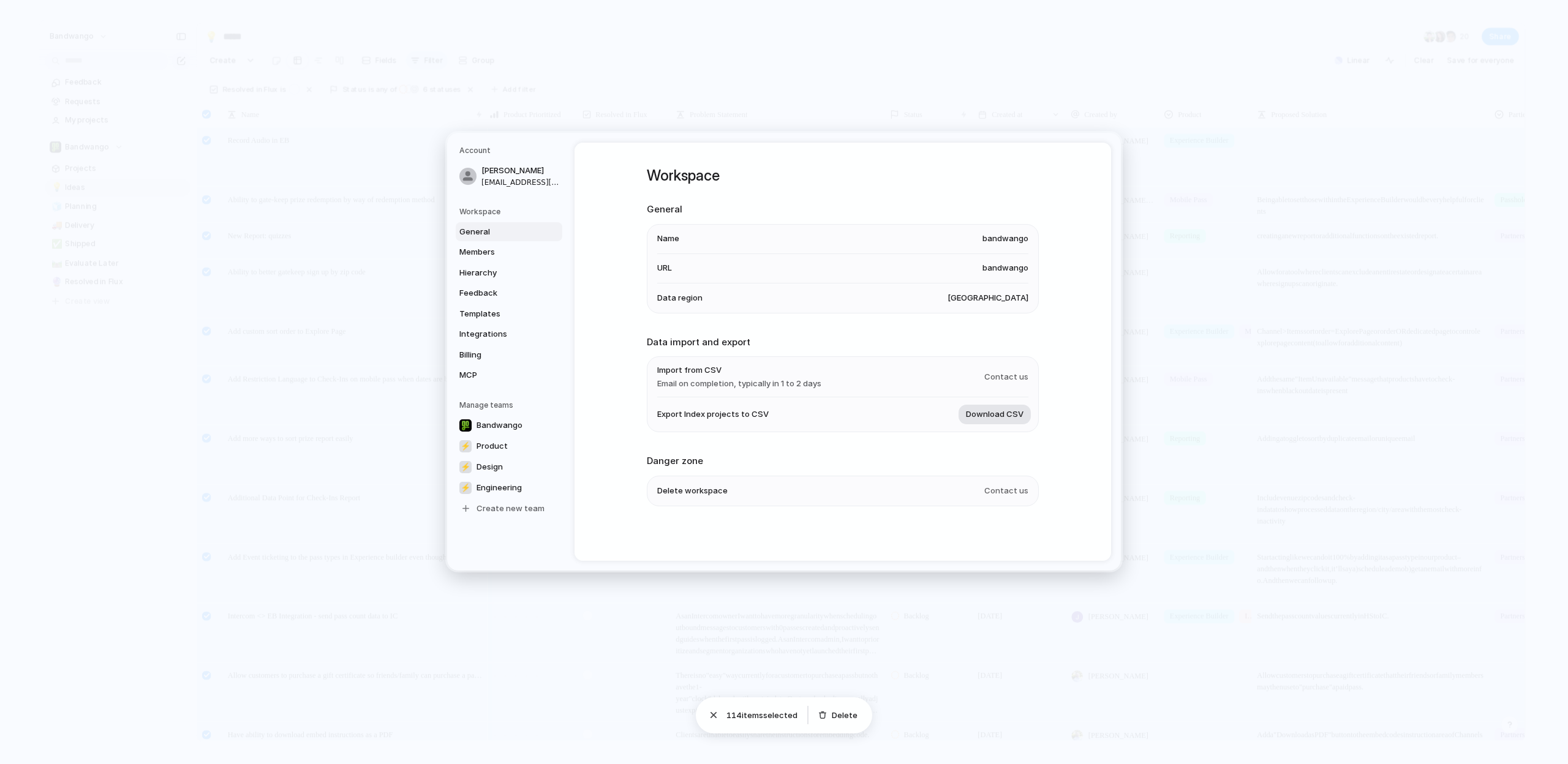
click at [990, 421] on button "Download CSV" at bounding box center [994, 414] width 72 height 19
click at [985, 414] on span "Download CSV" at bounding box center [994, 414] width 57 height 12
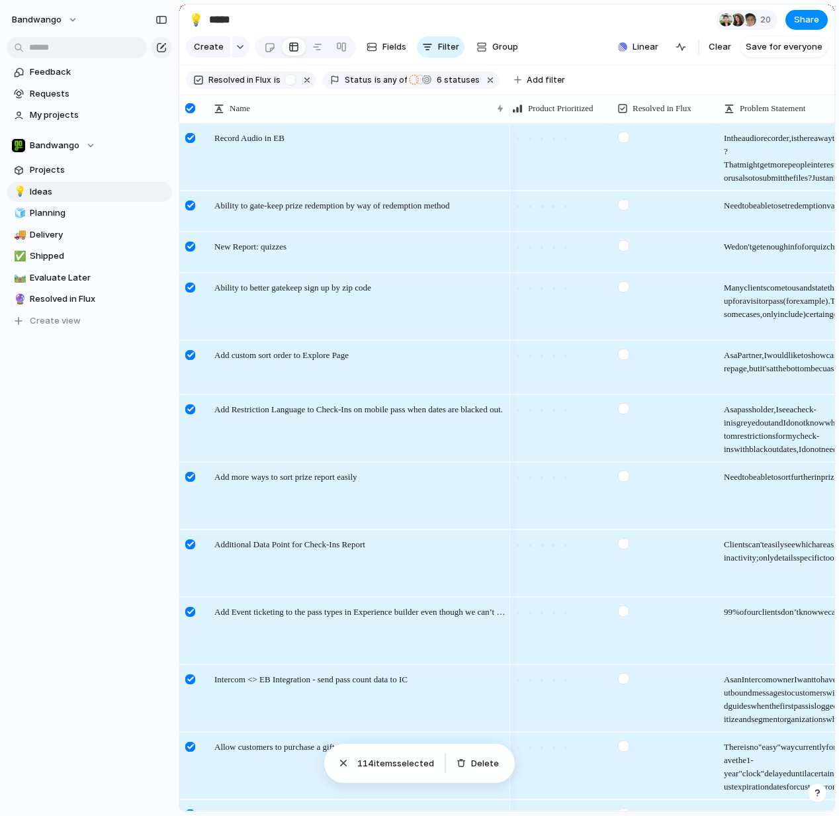
click at [288, 88] on div "Resolved in Flux is" at bounding box center [251, 79] width 130 height 17
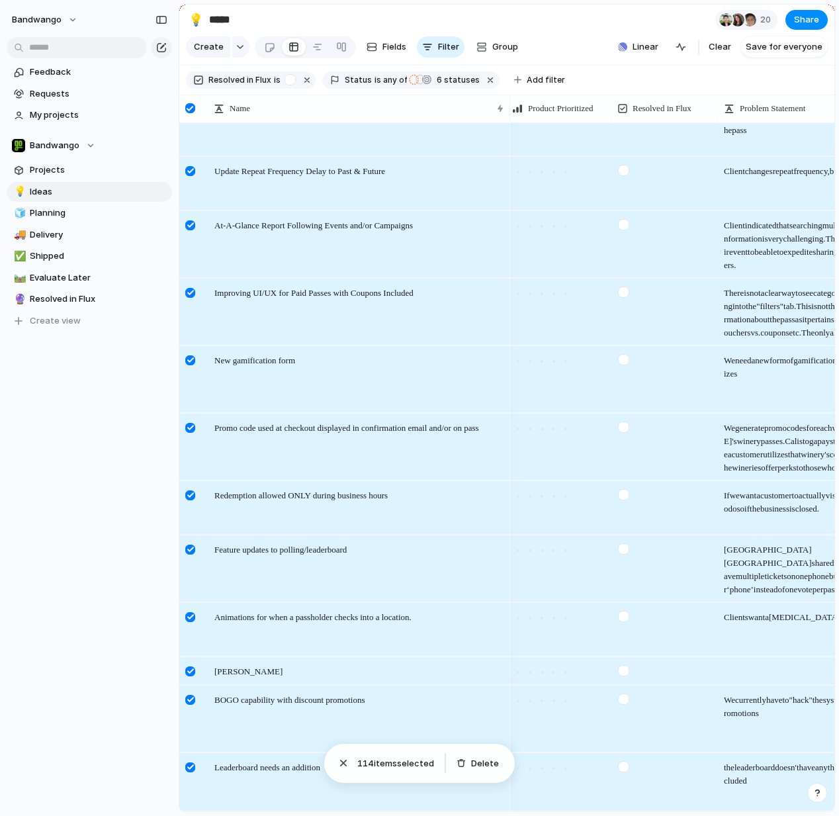
scroll to position [1051, 0]
